Goal: Information Seeking & Learning: Find specific page/section

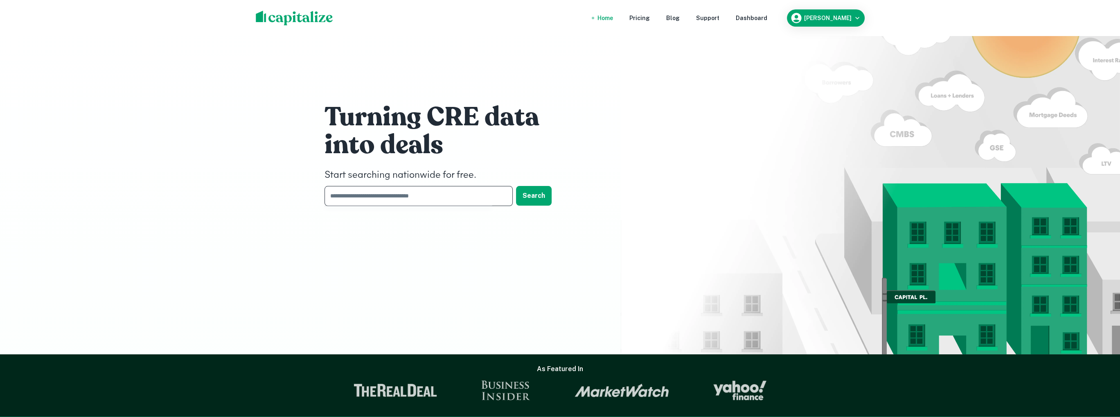
drag, startPoint x: 378, startPoint y: 203, endPoint x: 375, endPoint y: 200, distance: 4.3
click at [376, 203] on input "text" at bounding box center [415, 196] width 182 height 20
paste input "**********"
type input "**********"
